Goal: Task Accomplishment & Management: Use online tool/utility

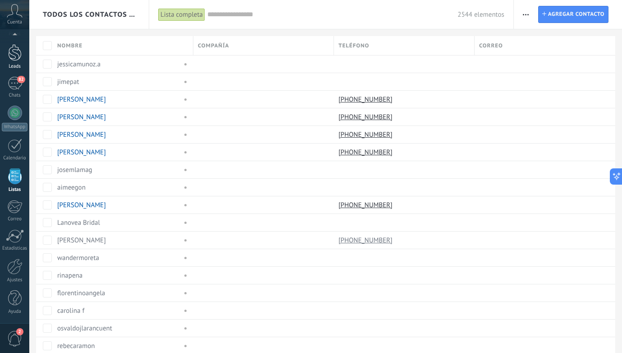
click at [14, 56] on div at bounding box center [15, 52] width 14 height 17
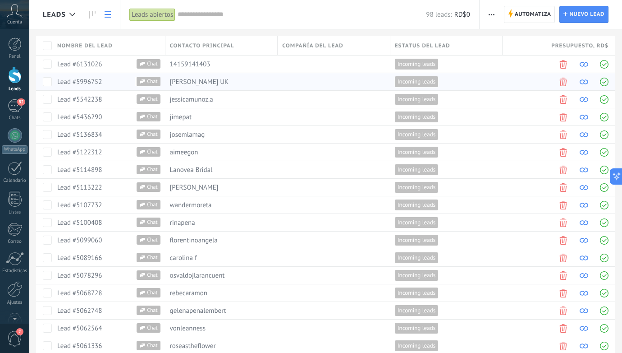
click at [79, 83] on link "Lead #5996752" at bounding box center [79, 82] width 45 height 9
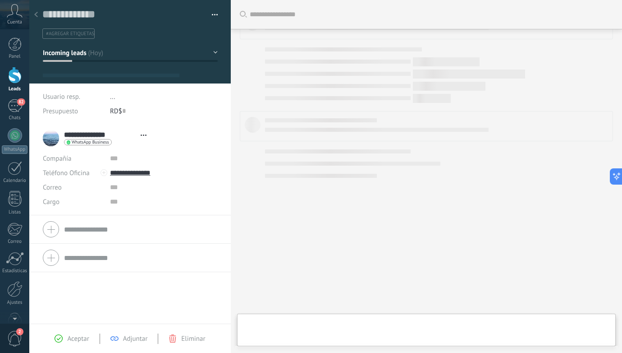
type textarea "**********"
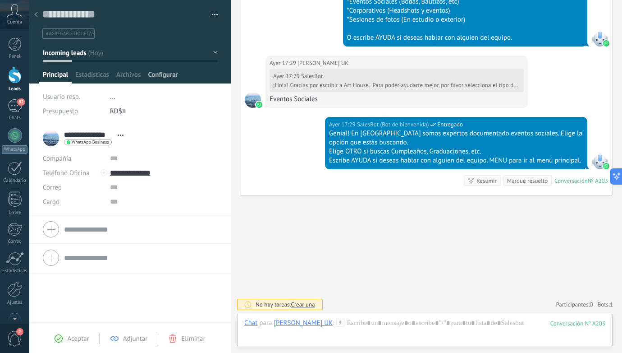
click at [164, 78] on span "Configurar" at bounding box center [163, 76] width 30 height 13
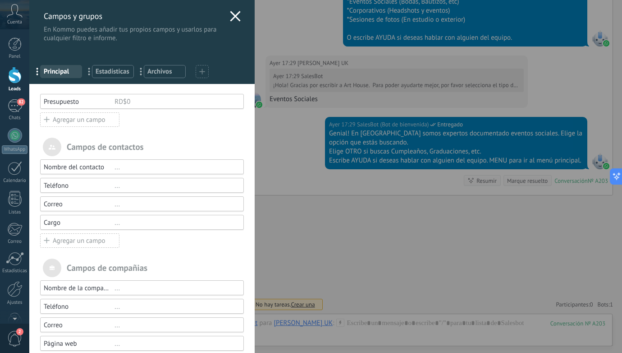
click at [84, 122] on div "Agregar un campo" at bounding box center [79, 119] width 79 height 14
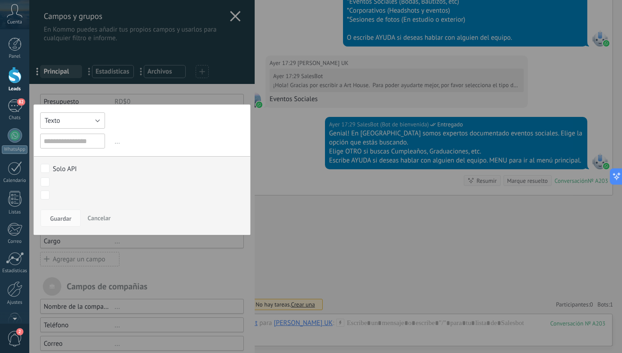
click at [101, 120] on button "Texto" at bounding box center [72, 120] width 65 height 16
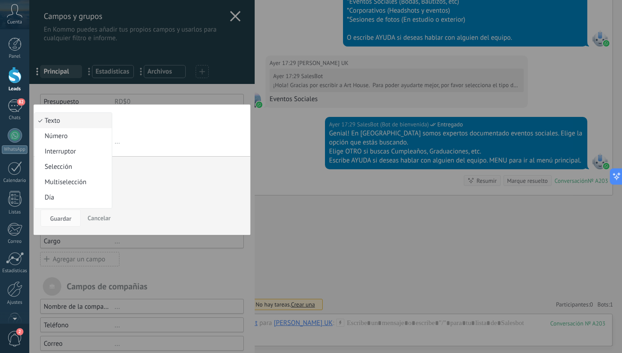
click at [138, 118] on div "Texto Número Interruptor Selección Multiselección Día URL Texto Largo Interrupt…" at bounding box center [141, 169] width 217 height 131
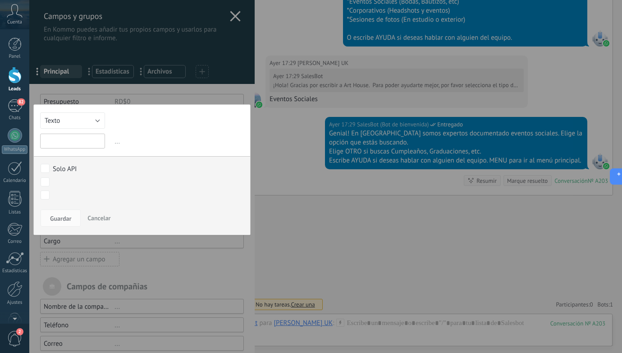
click at [81, 142] on input "text" at bounding box center [72, 140] width 65 height 15
click at [96, 119] on button "Texto" at bounding box center [72, 120] width 65 height 16
click at [76, 169] on span "Multiselección" at bounding box center [72, 168] width 74 height 9
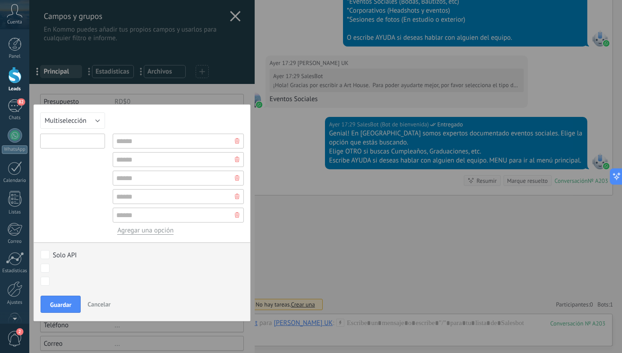
click at [80, 138] on input "text" at bounding box center [72, 140] width 65 height 15
type input "**********"
click at [125, 144] on input "text" at bounding box center [178, 140] width 131 height 15
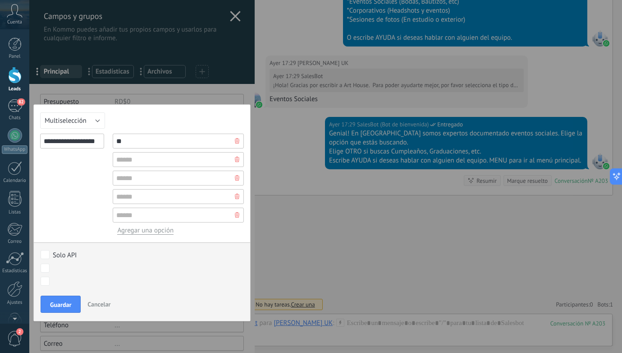
type input "**"
click at [58, 306] on span "Guardar" at bounding box center [60, 304] width 21 height 6
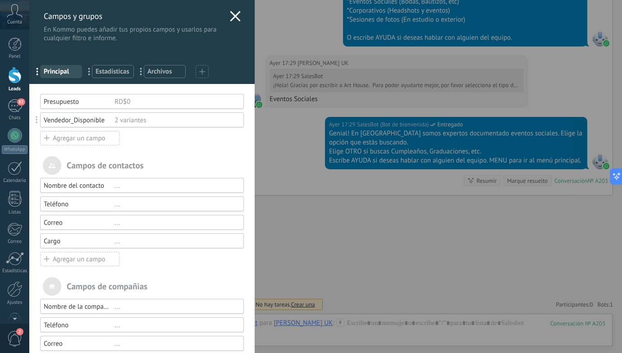
click at [29, 292] on div "[PERSON_NAME] y grupos En Kommo puedes añadir tus propios [PERSON_NAME] y usarl…" at bounding box center [325, 176] width 593 height 353
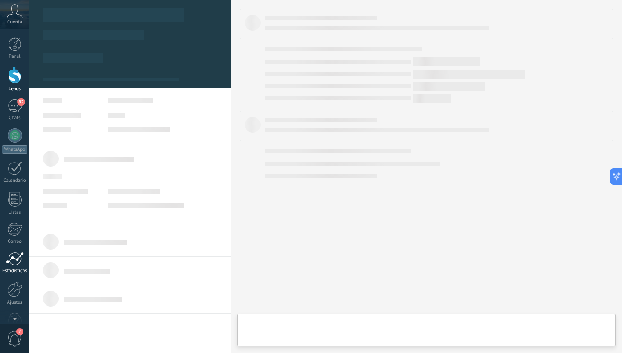
type textarea "**********"
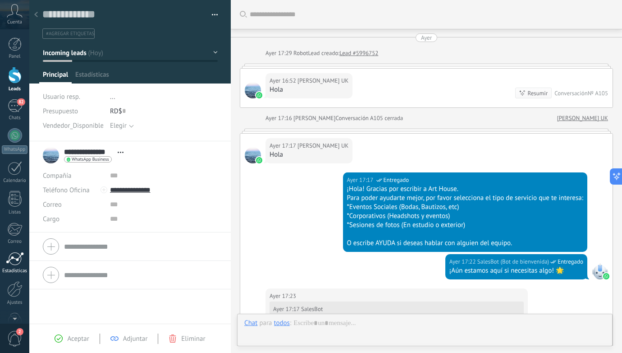
scroll to position [538, 0]
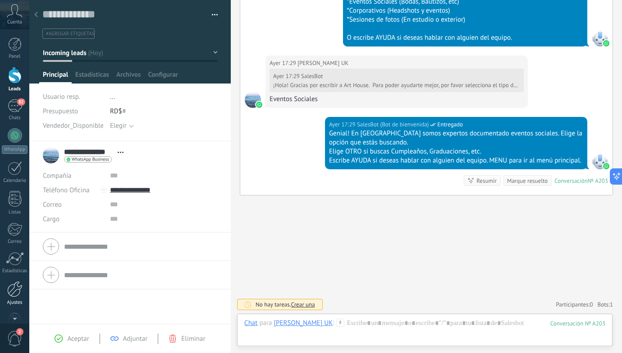
click at [13, 297] on link "Ajustes" at bounding box center [14, 293] width 29 height 24
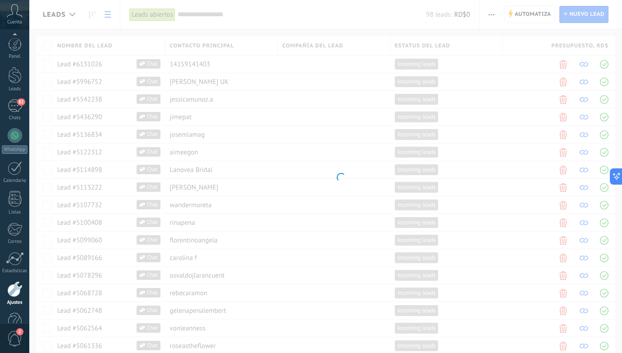
scroll to position [23, 0]
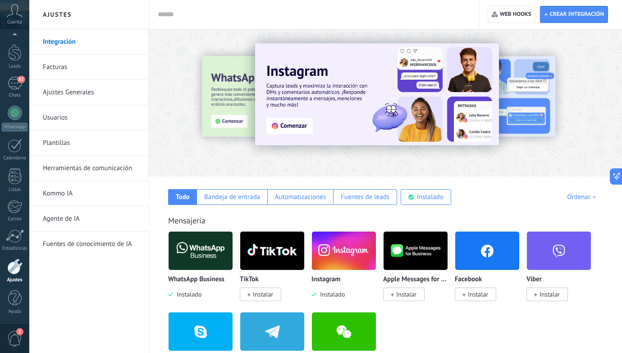
click at [80, 165] on link "Herramientas de comunicación" at bounding box center [91, 168] width 96 height 25
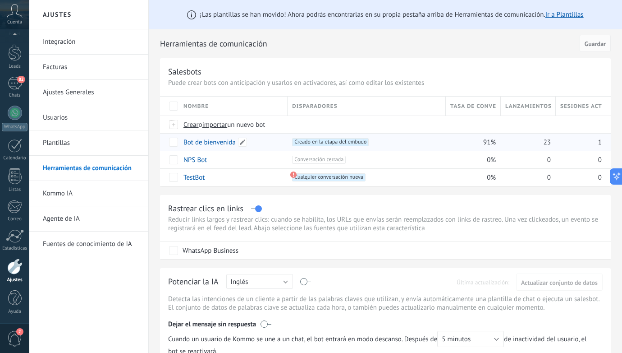
click at [216, 140] on link "Bot de bienvenida" at bounding box center [210, 142] width 52 height 9
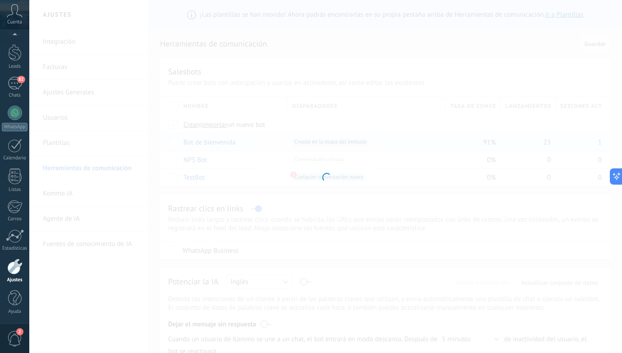
type input "**********"
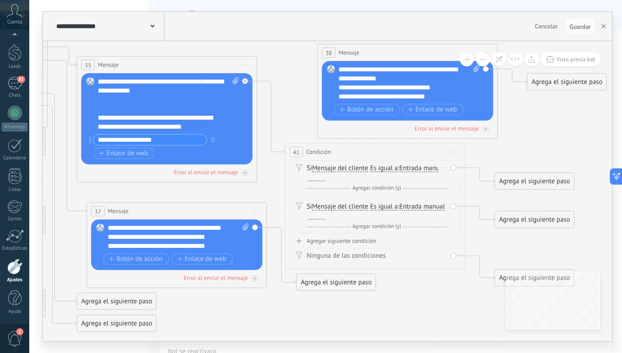
click at [400, 172] on span "Entrada manual" at bounding box center [423, 168] width 46 height 7
click at [395, 176] on button "Entrada manual" at bounding box center [451, 168] width 113 height 16
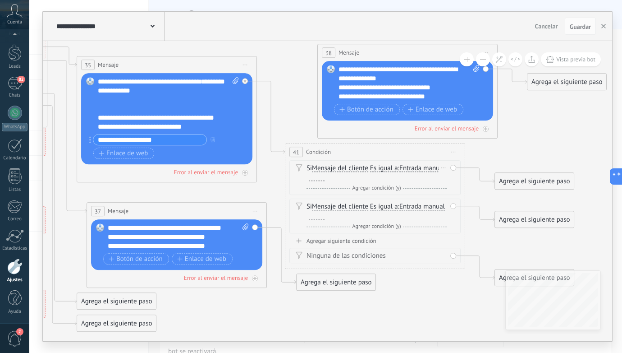
click at [400, 172] on span "Entrada manual" at bounding box center [423, 168] width 46 height 7
click at [395, 176] on button "Entrada manual" at bounding box center [451, 168] width 113 height 16
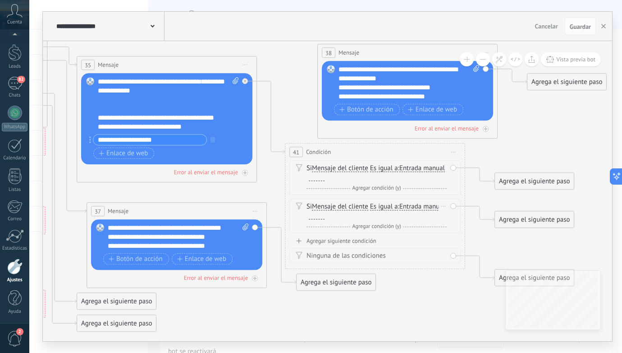
click at [400, 210] on span "Entrada manual" at bounding box center [423, 206] width 46 height 7
click at [395, 215] on button "Entrada manual" at bounding box center [451, 206] width 113 height 16
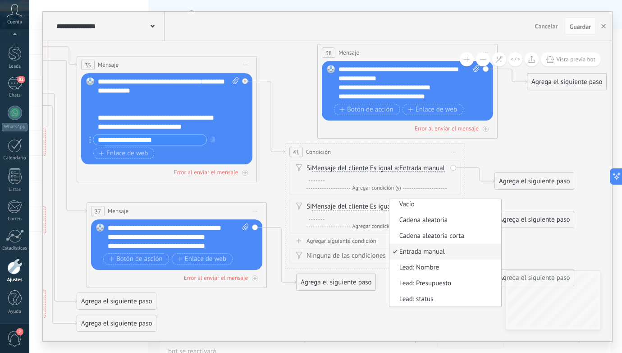
click at [433, 198] on div "Si Mensaje del cliente Mensaje del cliente Emoción de la conversación Comentari…" at bounding box center [374, 215] width 171 height 35
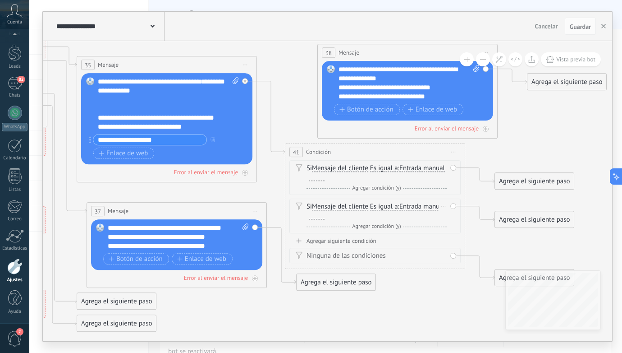
click at [384, 208] on span "Es igual a" at bounding box center [384, 206] width 28 height 7
click at [384, 208] on button "Es igual a" at bounding box center [422, 206] width 113 height 16
click at [339, 198] on div "Si Mensaje del cliente Mensaje del cliente Emoción de la conversación Comentari…" at bounding box center [374, 215] width 171 height 35
